Goal: Check status

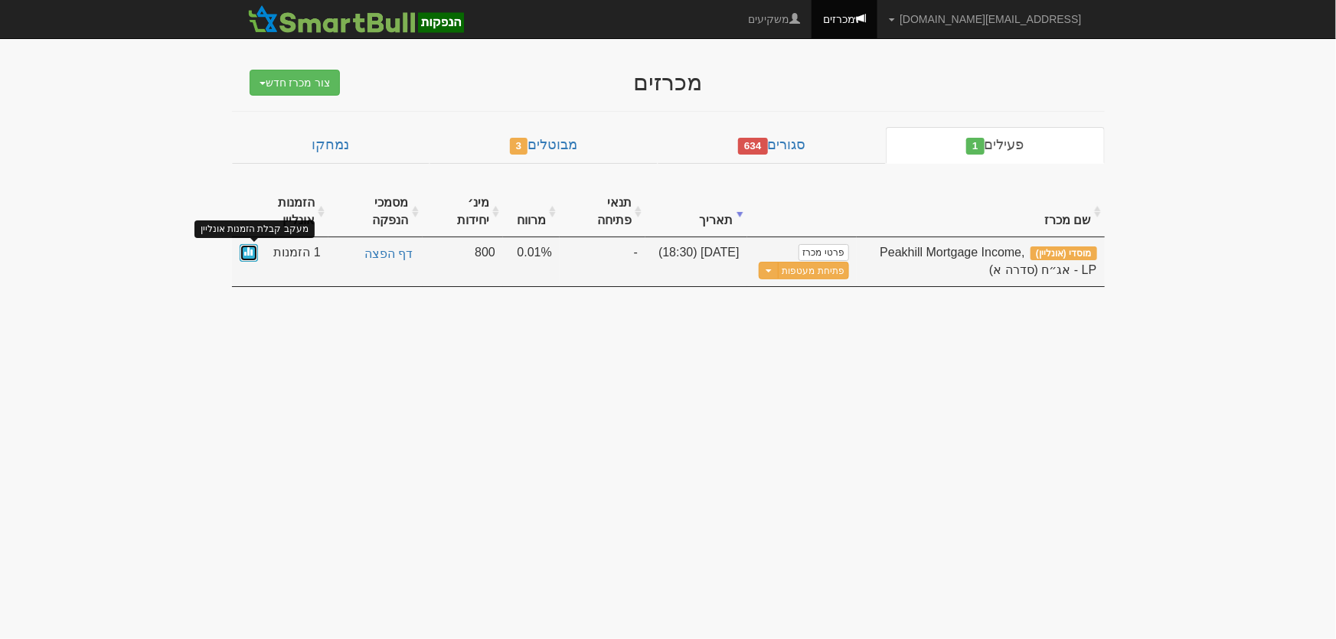
click at [251, 251] on span at bounding box center [248, 251] width 9 height 9
click at [251, 256] on link at bounding box center [249, 253] width 18 height 18
